Goal: Connect with others: Connect with others

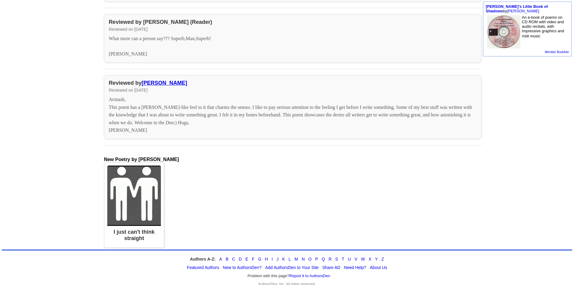
scroll to position [356, 0]
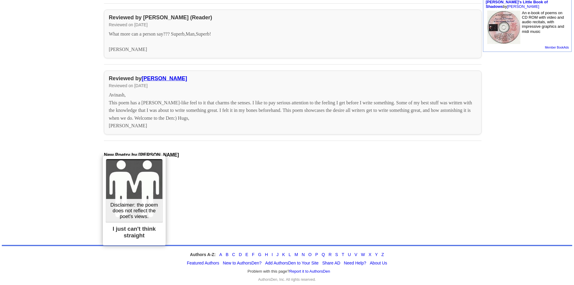
click at [120, 226] on div "I just can't think straight" at bounding box center [134, 232] width 56 height 20
click at [137, 225] on div "I just can't think straight" at bounding box center [134, 232] width 56 height 20
click at [116, 165] on img at bounding box center [134, 190] width 56 height 63
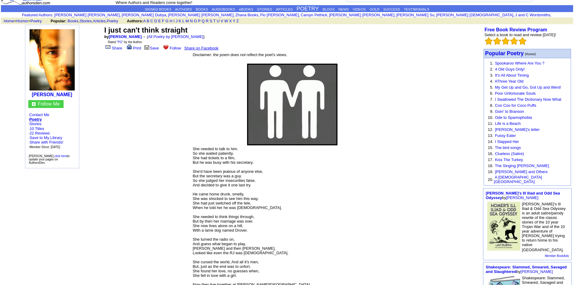
scroll to position [12, 0]
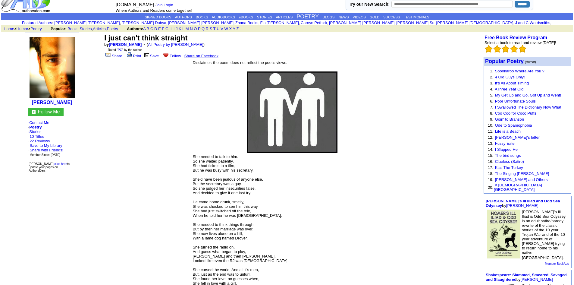
click at [47, 112] on font "Follow Me" at bounding box center [49, 111] width 22 height 5
